Goal: Information Seeking & Learning: Learn about a topic

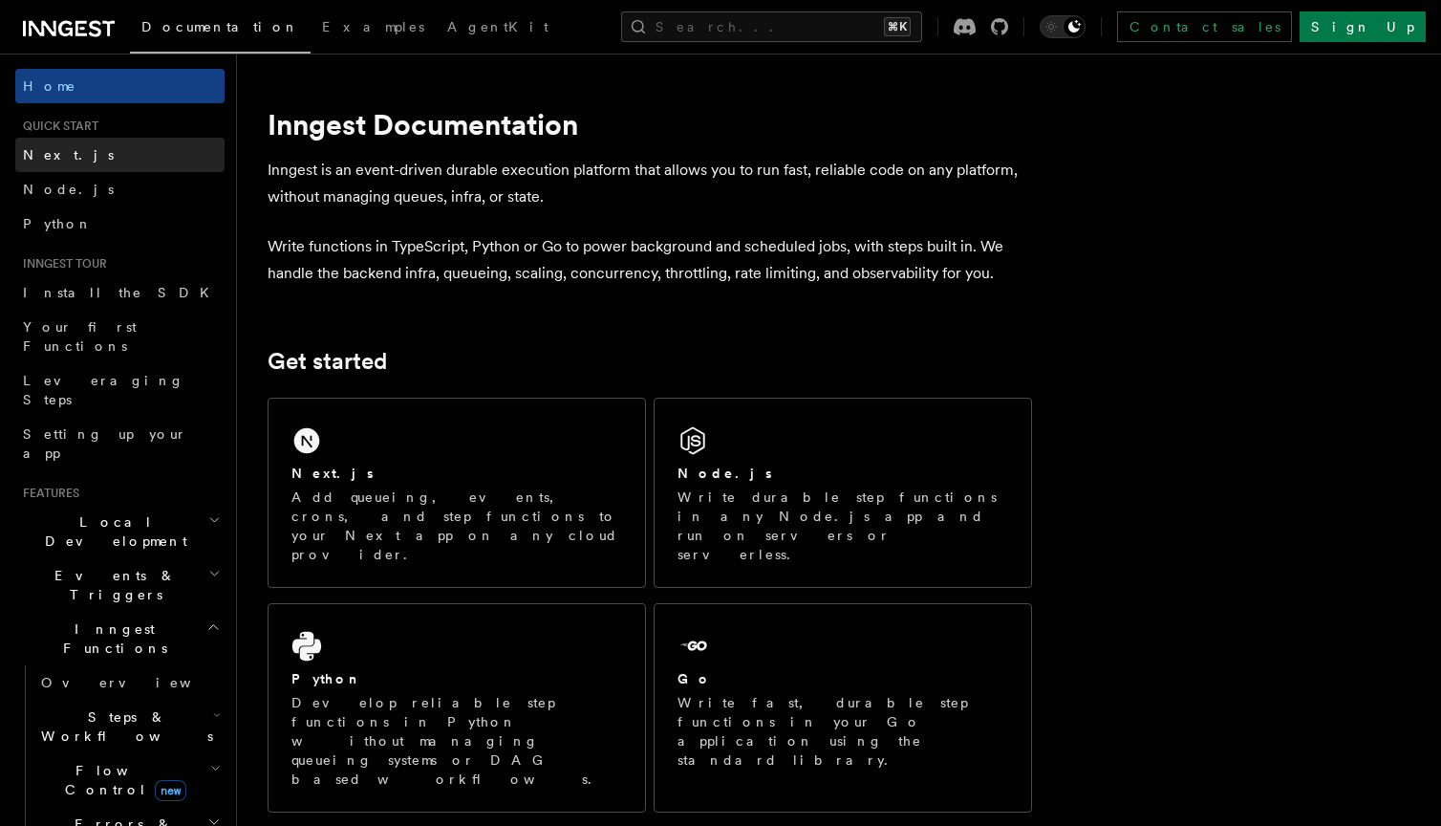
click at [97, 159] on link "Next.js" at bounding box center [119, 155] width 209 height 34
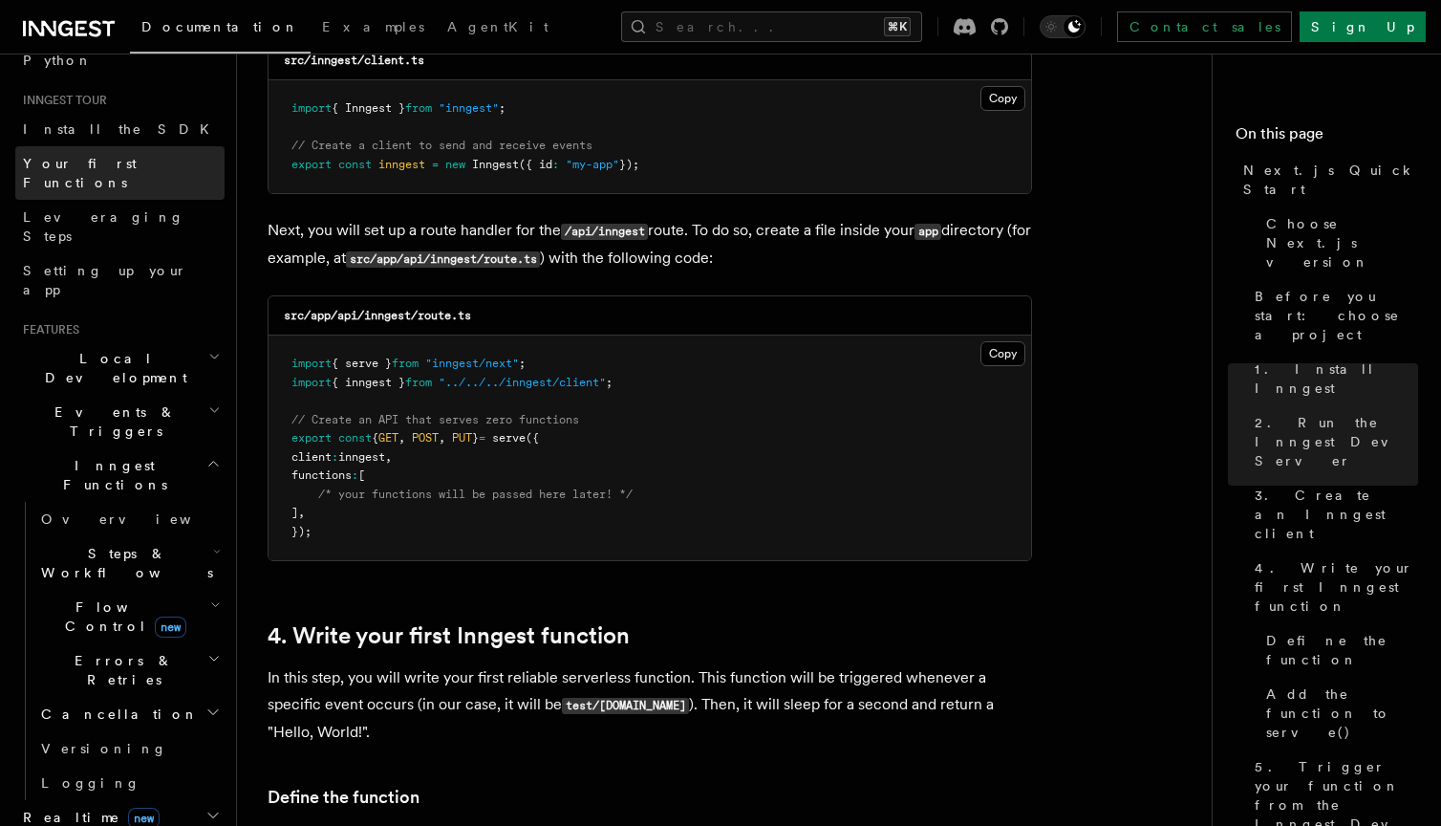
scroll to position [186, 0]
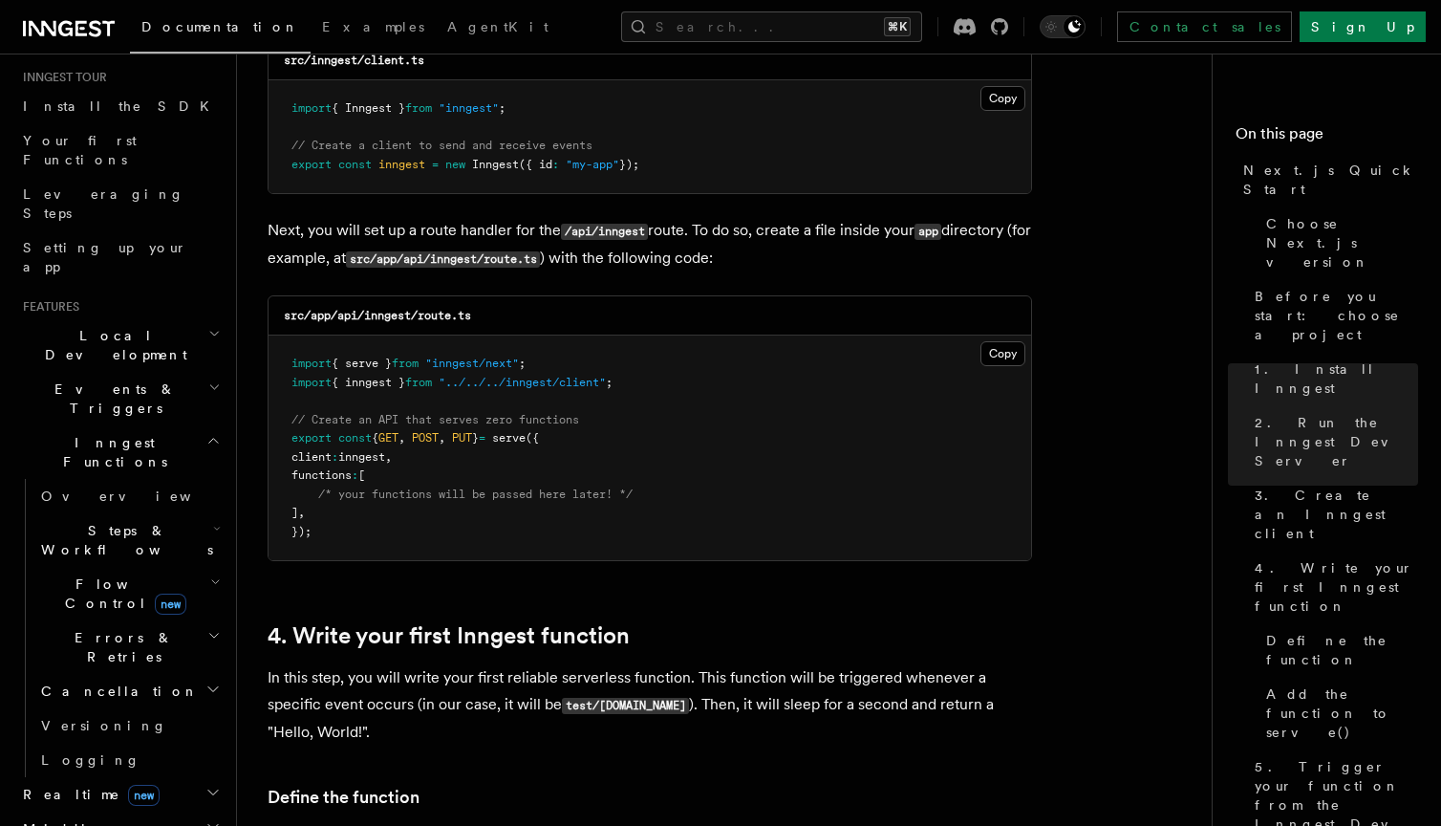
click at [175, 318] on h2 "Local Development" at bounding box center [119, 345] width 209 height 54
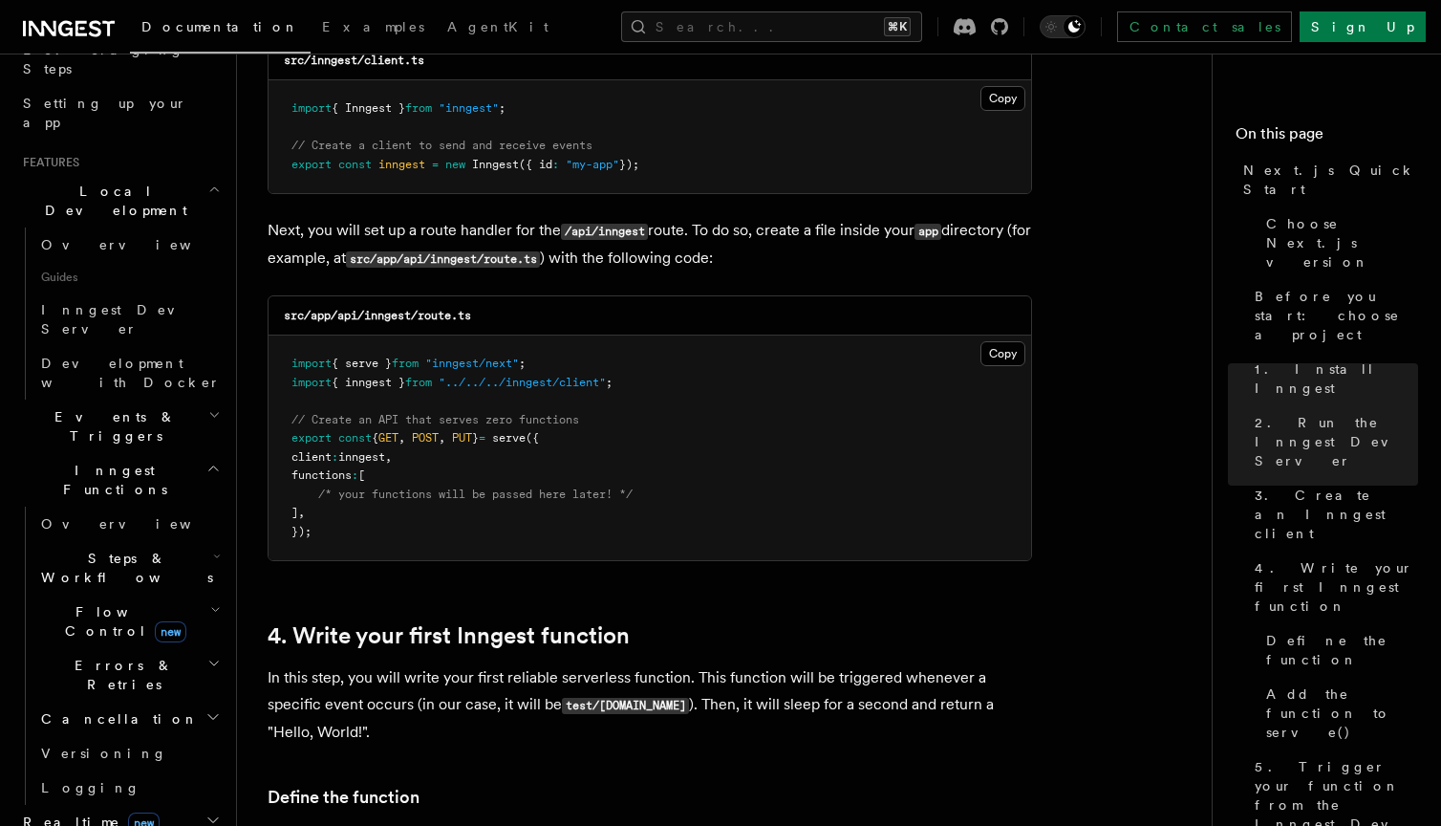
scroll to position [334, 0]
click at [171, 450] on h2 "Inngest Functions" at bounding box center [119, 477] width 209 height 54
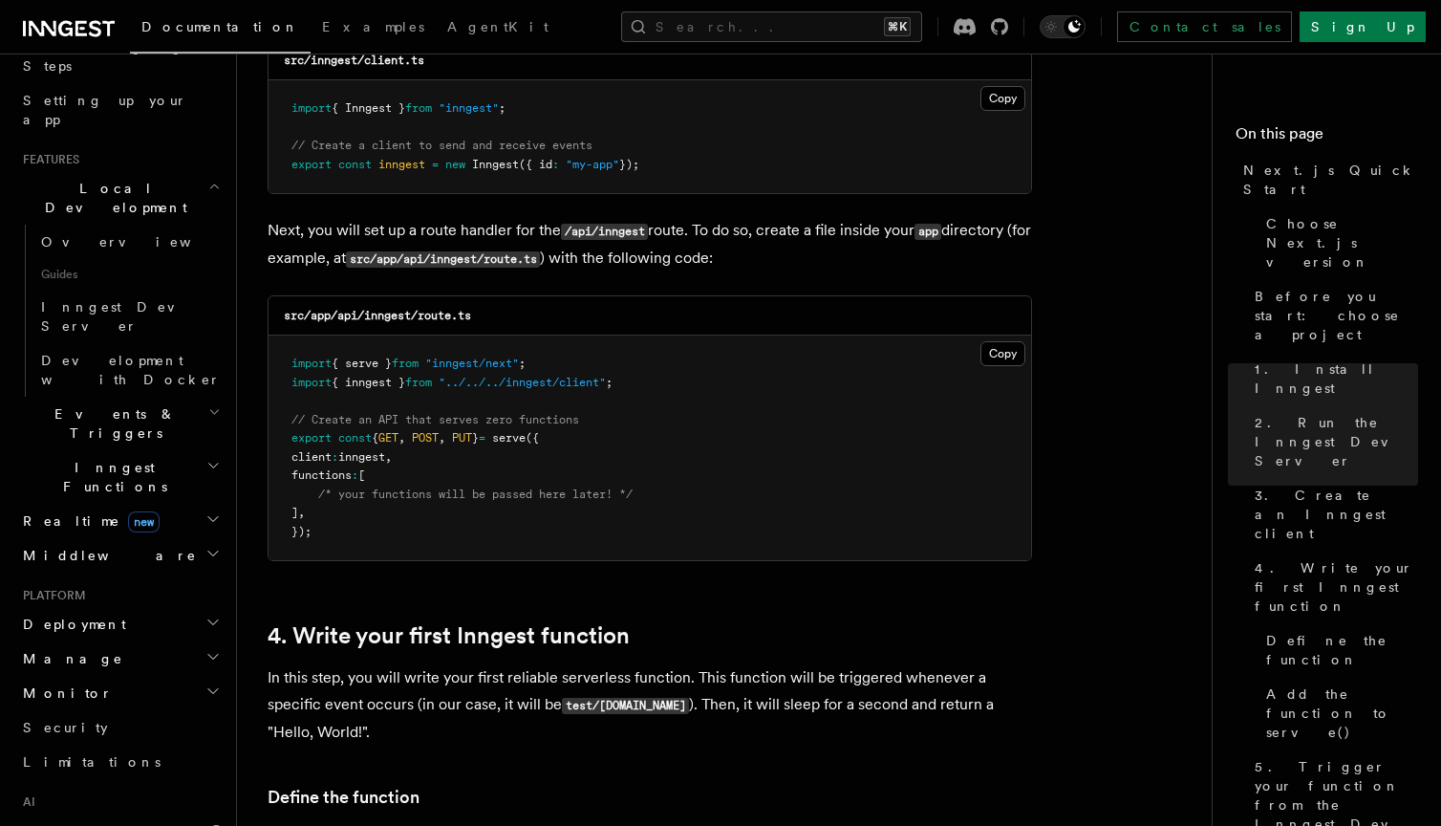
click at [171, 450] on h2 "Inngest Functions" at bounding box center [119, 477] width 209 height 54
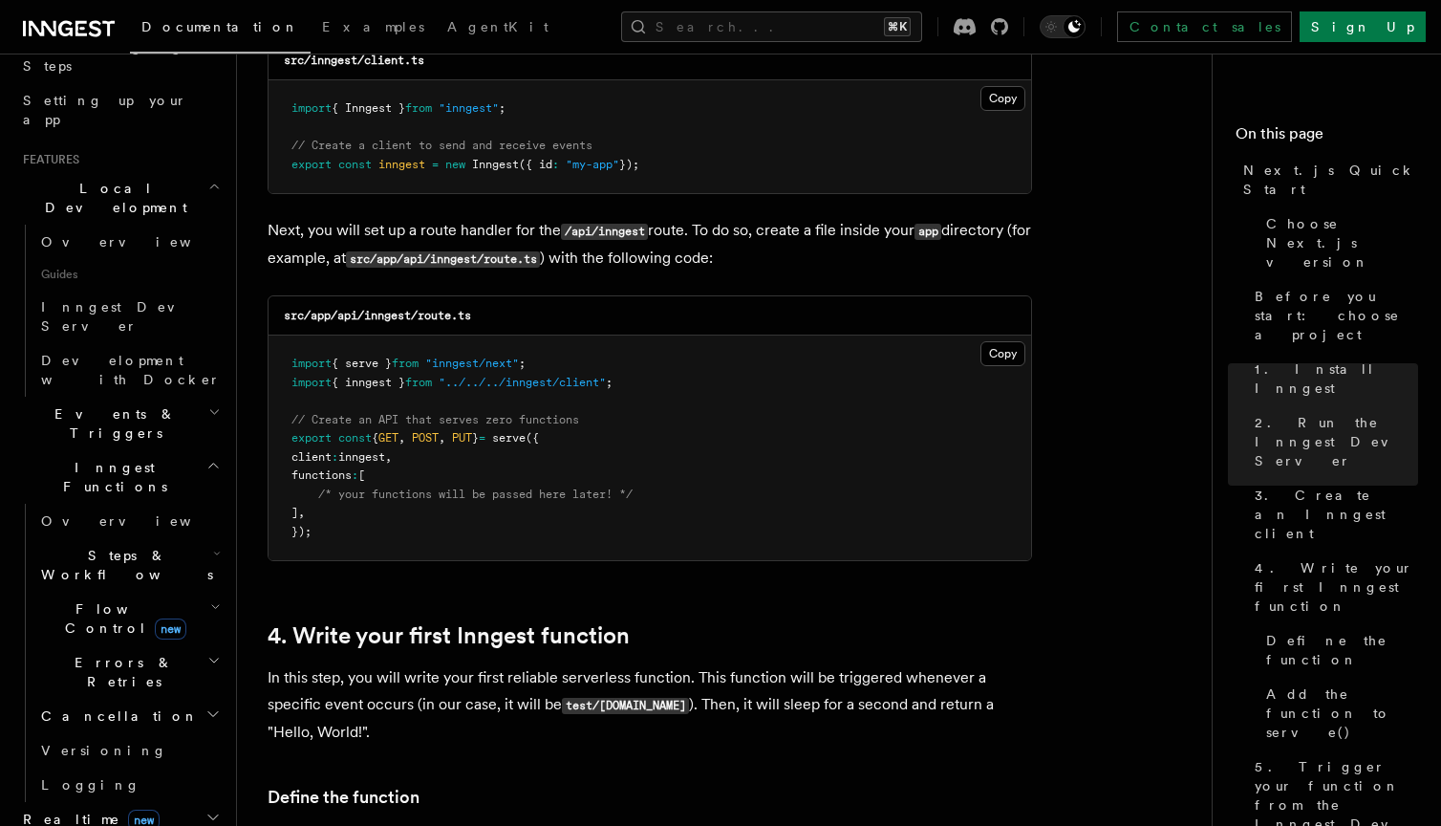
click at [181, 397] on h2 "Events & Triggers" at bounding box center [119, 424] width 209 height 54
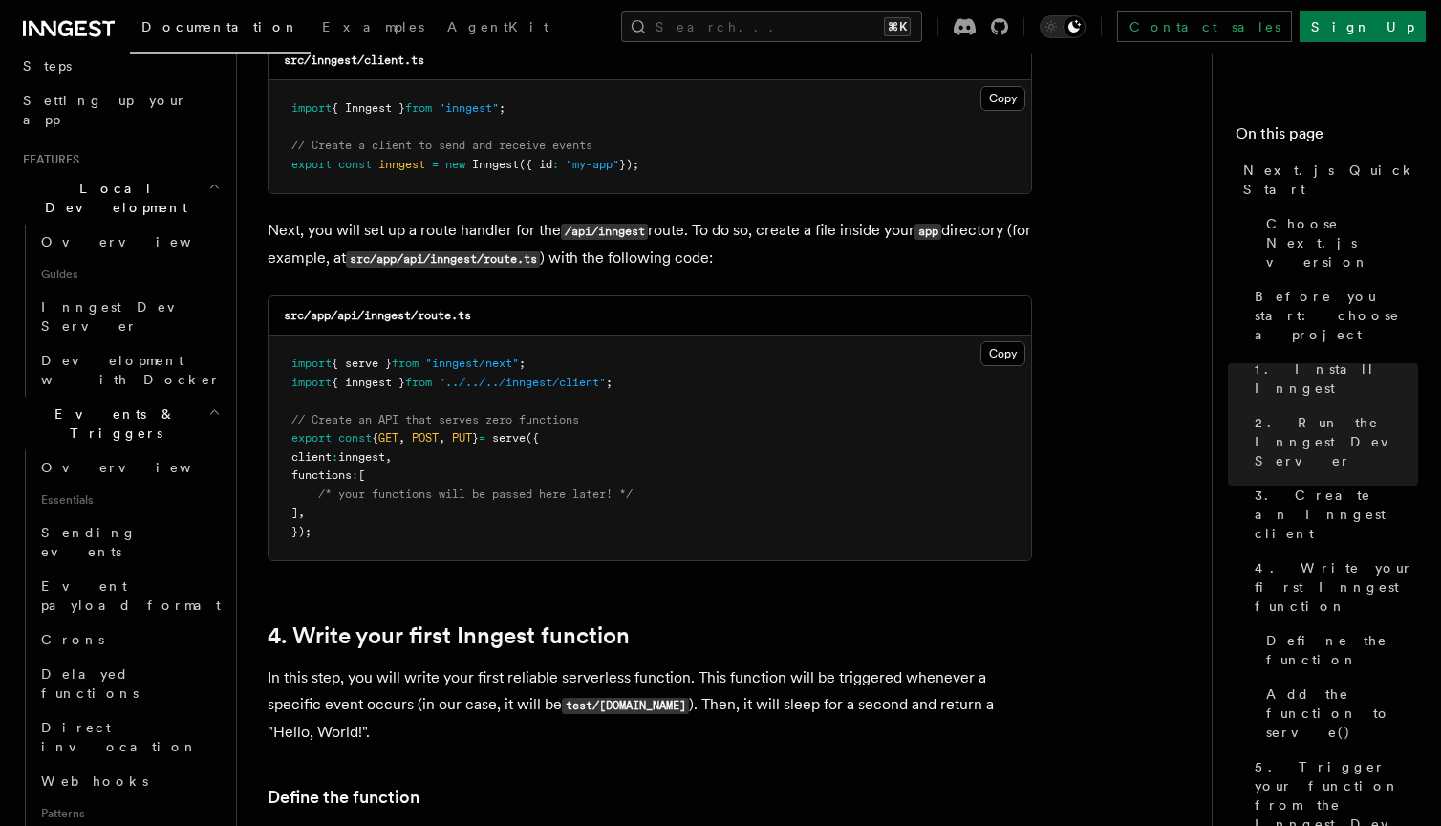
click at [181, 397] on h2 "Events & Triggers" at bounding box center [119, 424] width 209 height 54
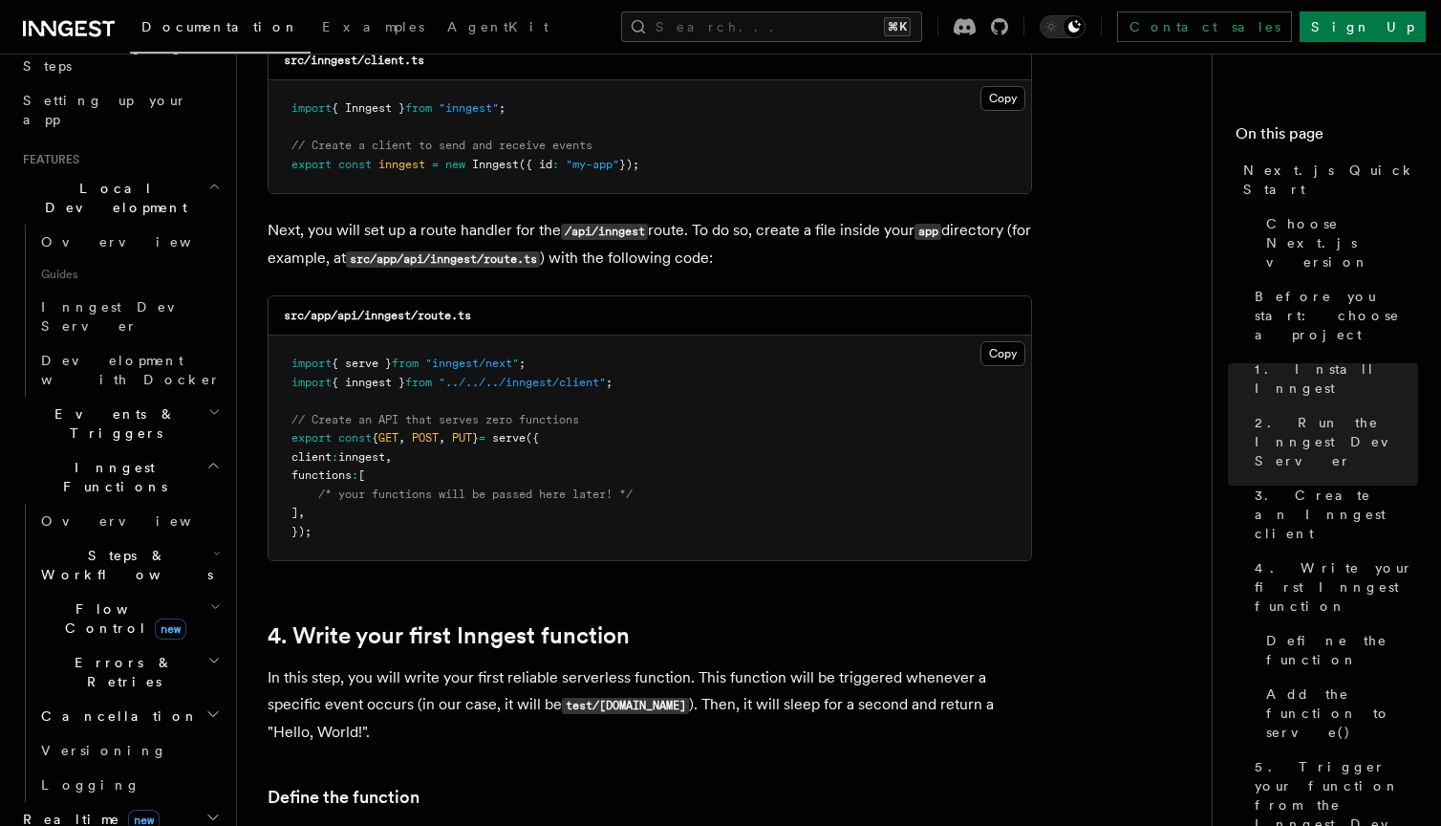
click at [181, 397] on h2 "Events & Triggers" at bounding box center [119, 424] width 209 height 54
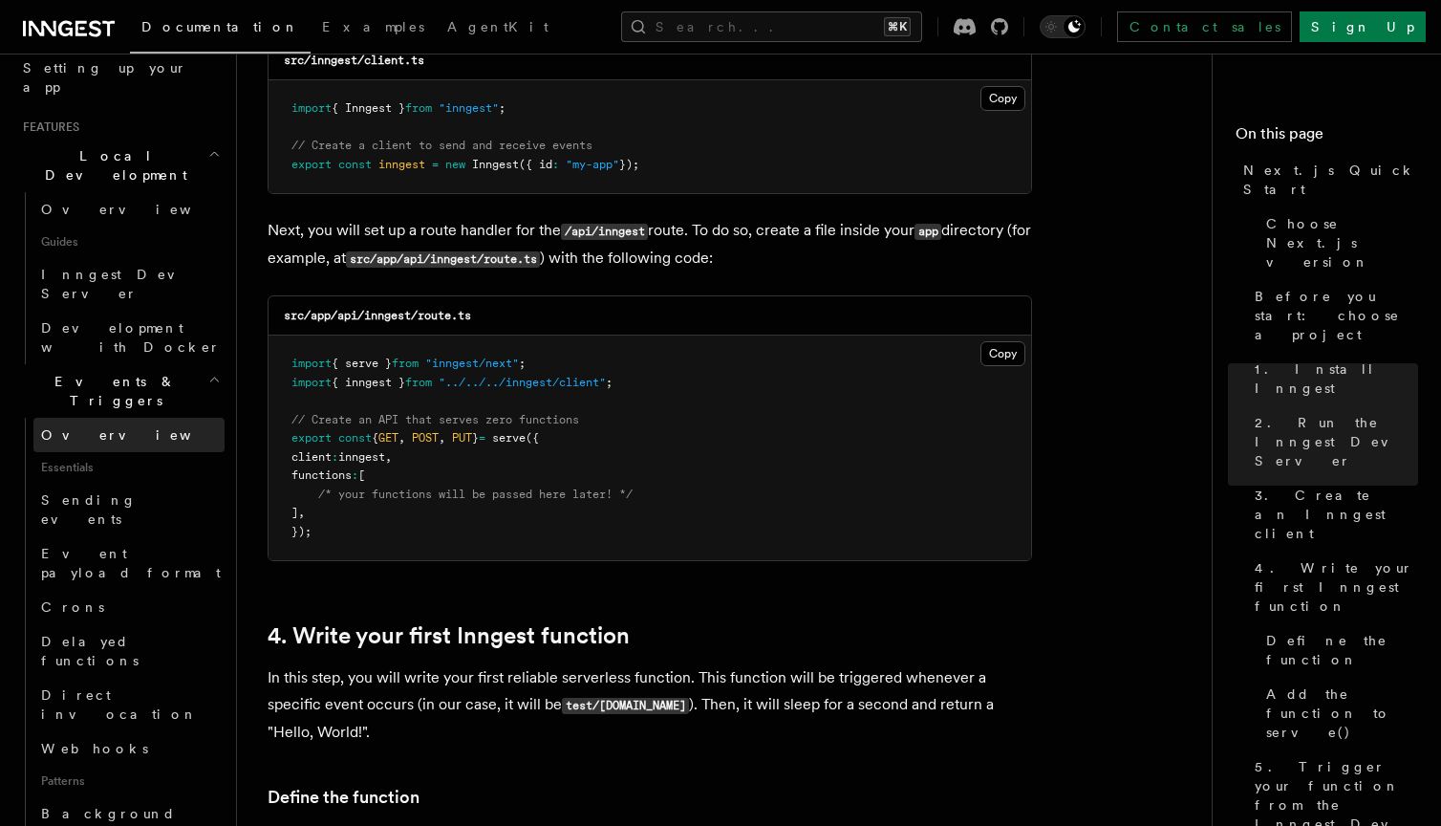
scroll to position [368, 0]
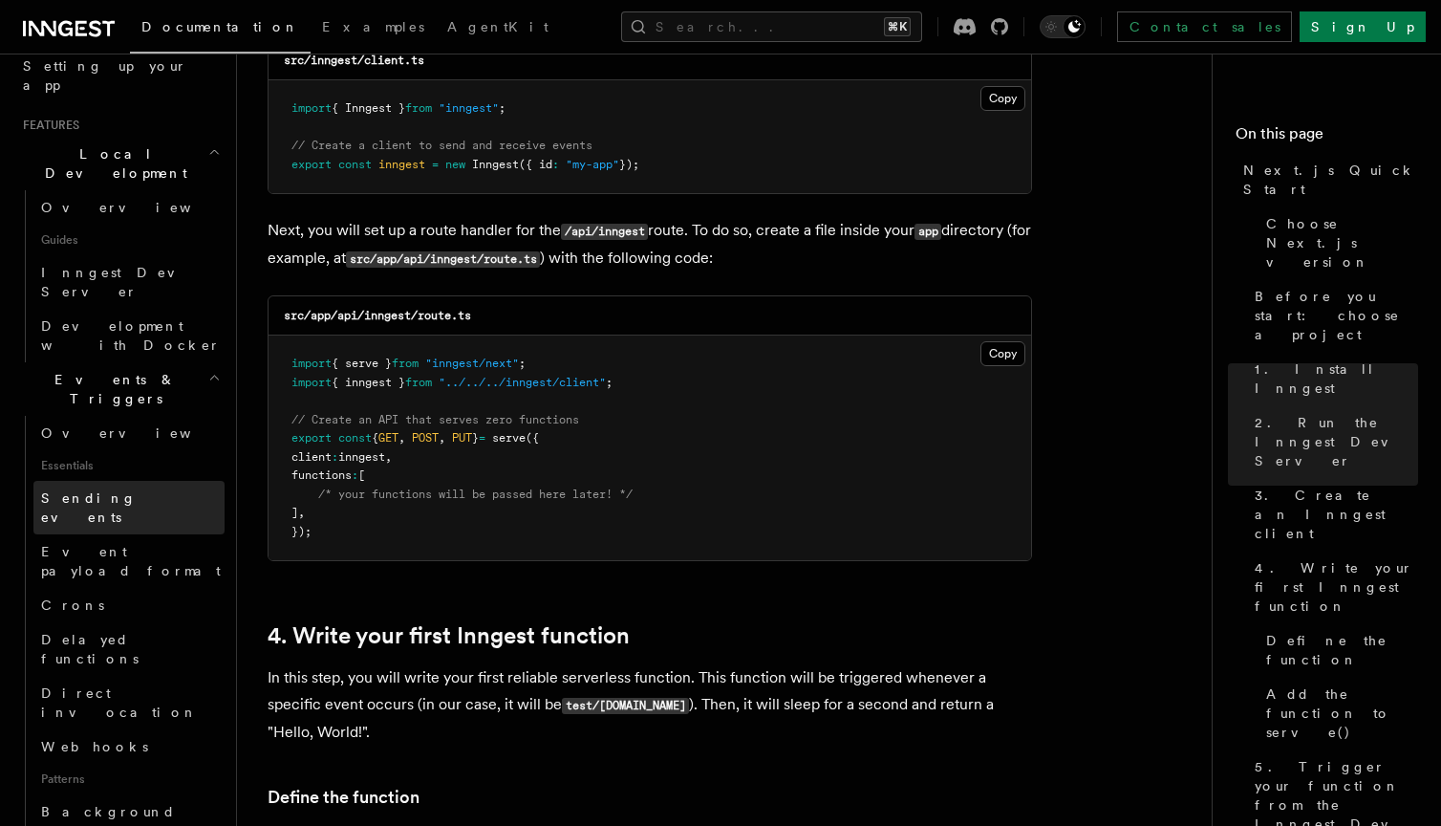
click at [123, 481] on link "Sending events" at bounding box center [128, 508] width 191 height 54
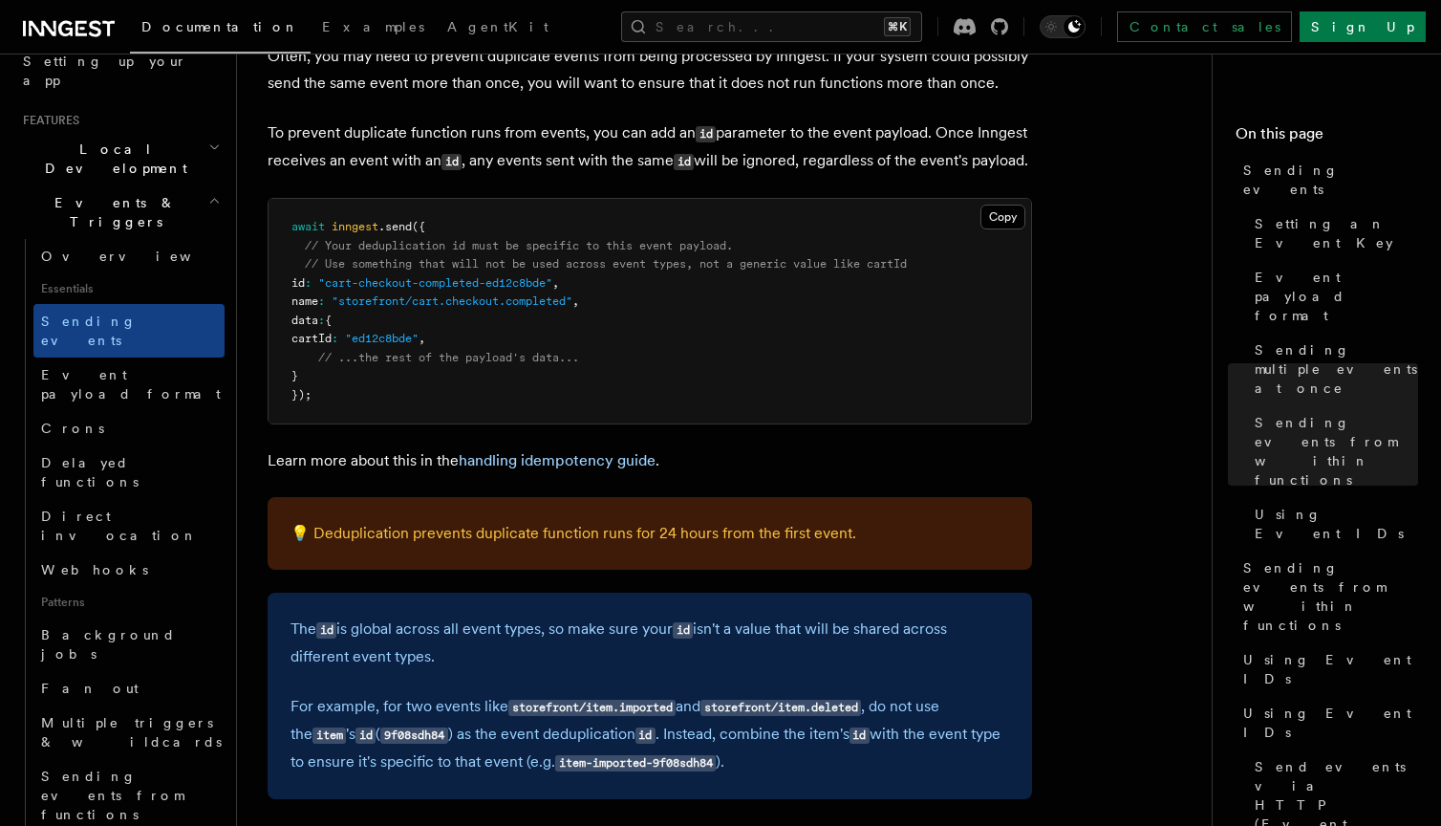
scroll to position [4879, 0]
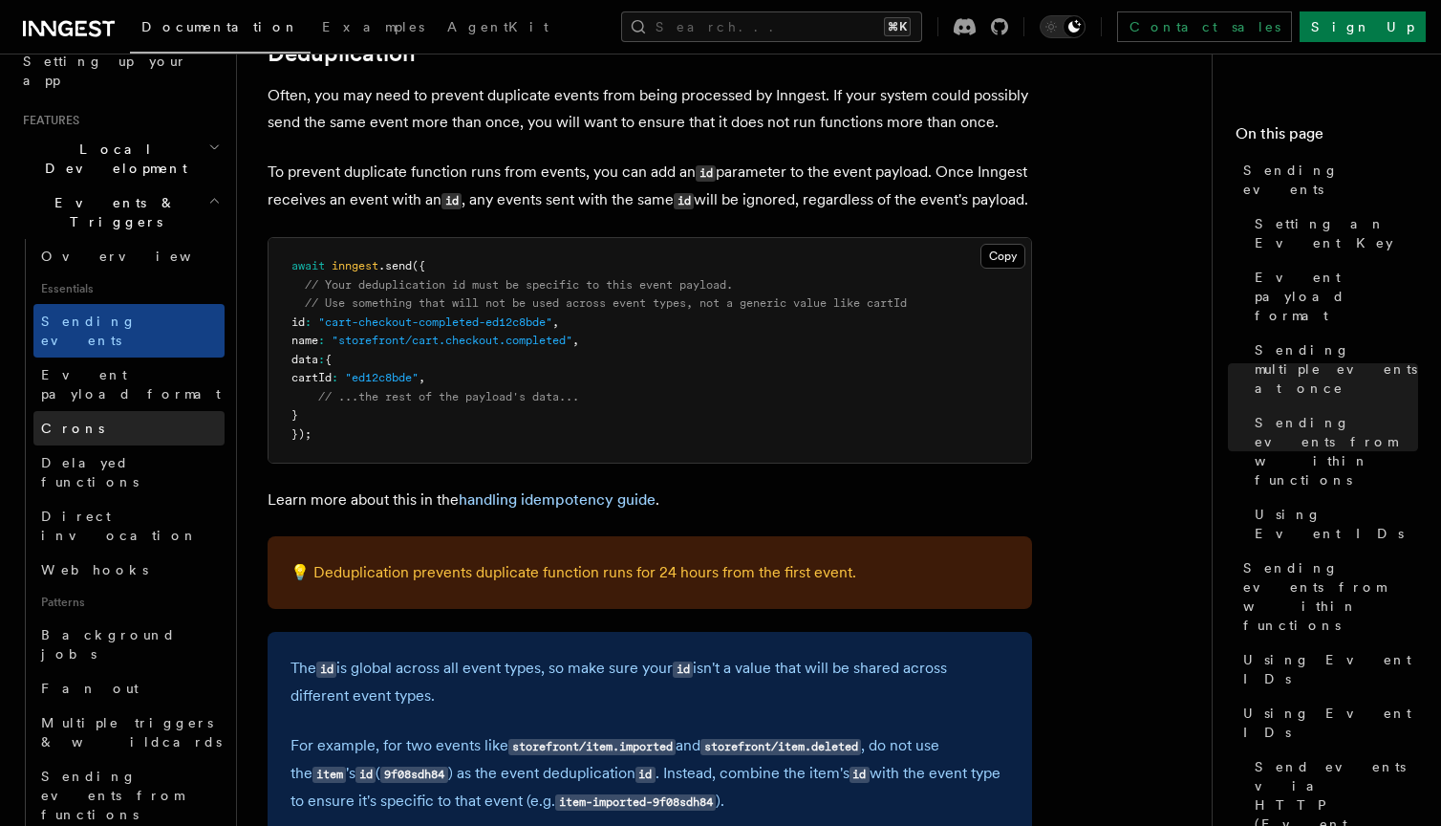
click at [115, 411] on link "Crons" at bounding box center [128, 428] width 191 height 34
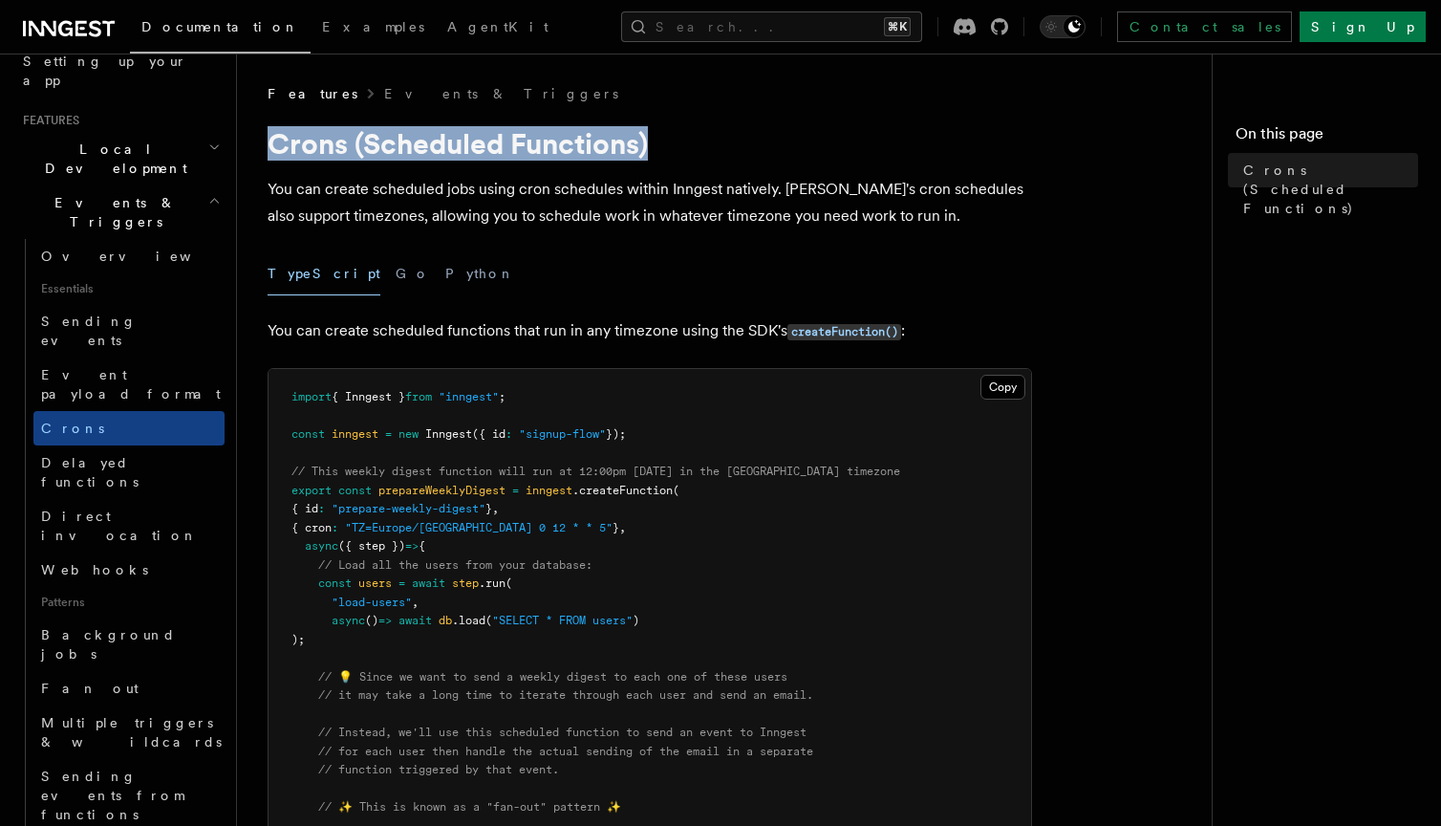
drag, startPoint x: 265, startPoint y: 141, endPoint x: 666, endPoint y: 139, distance: 401.5
copy h1 "Crons (Scheduled Functions)"
